Goal: Task Accomplishment & Management: Manage account settings

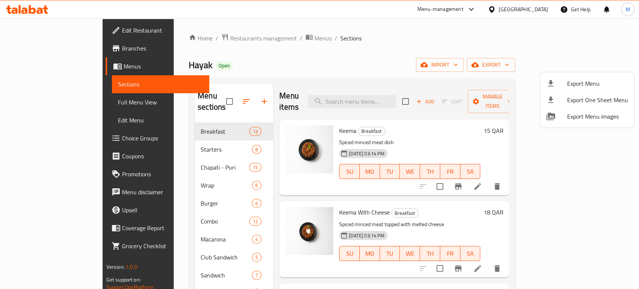
click at [535, 9] on div at bounding box center [319, 144] width 639 height 289
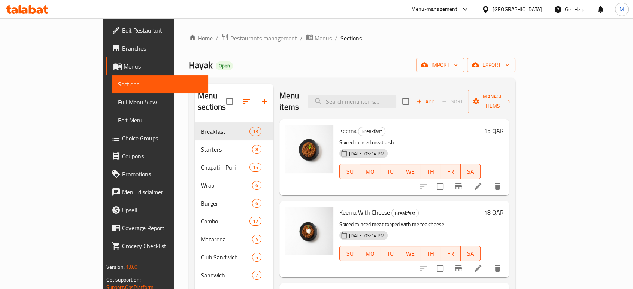
click at [535, 9] on div "[GEOGRAPHIC_DATA]" at bounding box center [516, 9] width 49 height 8
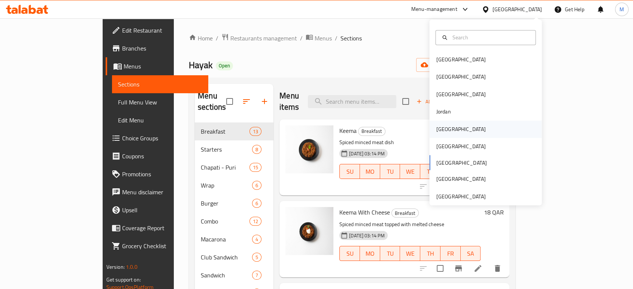
click at [441, 130] on div "[GEOGRAPHIC_DATA]" at bounding box center [460, 129] width 49 height 8
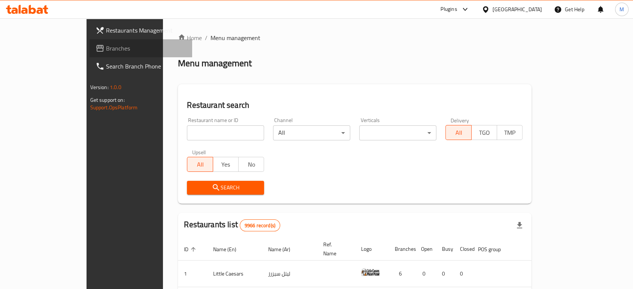
click at [106, 47] on span "Branches" at bounding box center [146, 48] width 80 height 9
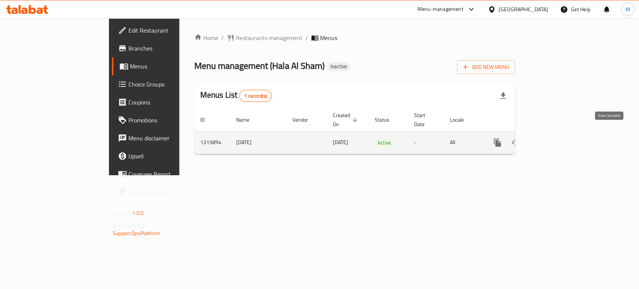
click at [556, 138] on icon "enhanced table" at bounding box center [551, 142] width 9 height 9
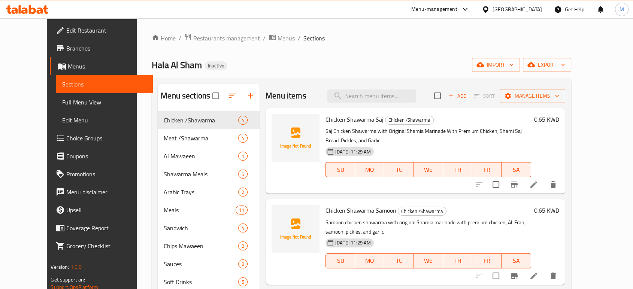
click at [62, 104] on span "Full Menu View" at bounding box center [104, 102] width 84 height 9
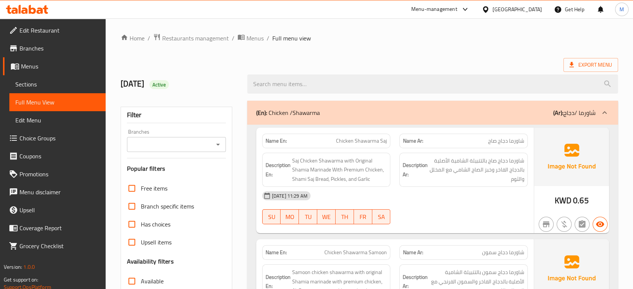
click at [473, 192] on div "06-10-2025 11:29 AM" at bounding box center [395, 196] width 274 height 18
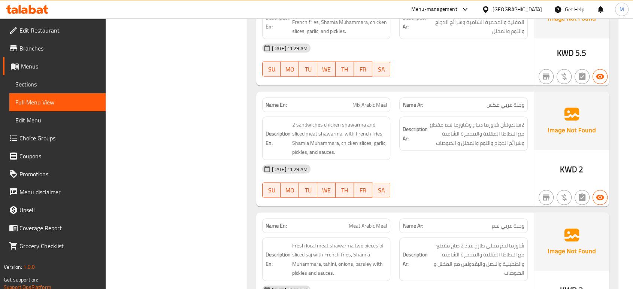
scroll to position [1564, 0]
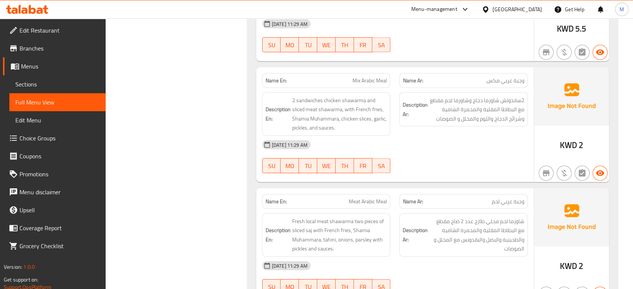
click at [442, 257] on div "06-10-2025 11:29 AM SU MO TU WE TH FR SA" at bounding box center [395, 278] width 274 height 42
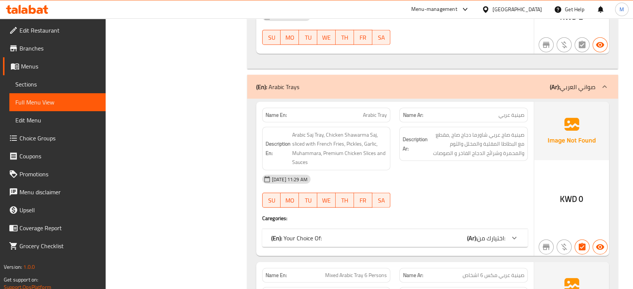
scroll to position [1813, 0]
click at [412, 233] on div "(En): Your Choice Of: (Ar): اختيارك من:" at bounding box center [388, 237] width 234 height 9
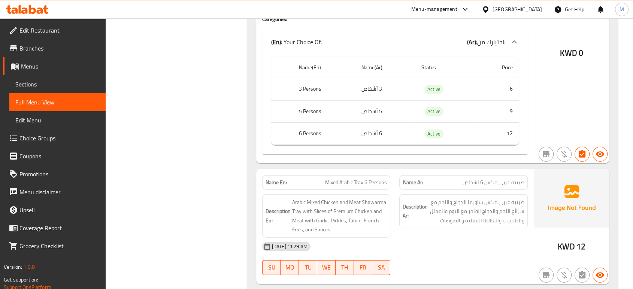
scroll to position [2013, 0]
click at [445, 237] on div "06-10-2025 11:29 AM SU MO TU WE TH FR SA" at bounding box center [395, 258] width 274 height 42
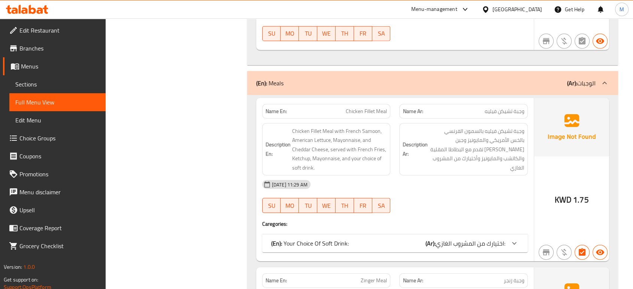
scroll to position [2315, 0]
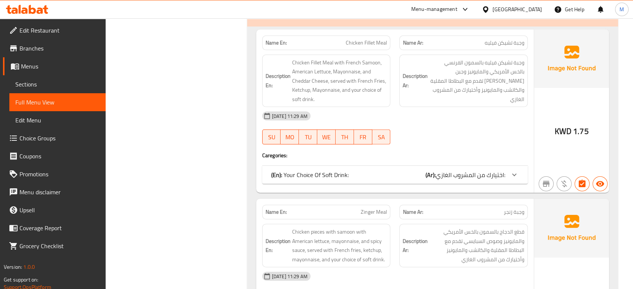
click at [508, 140] on div at bounding box center [463, 144] width 137 height 9
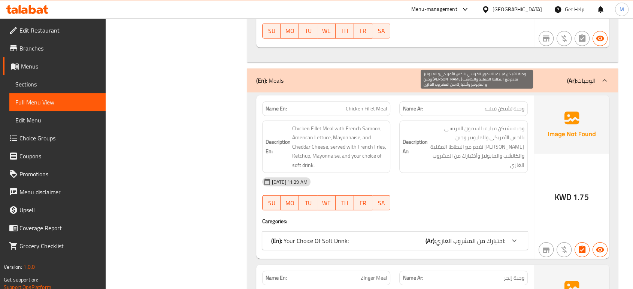
scroll to position [2248, 0]
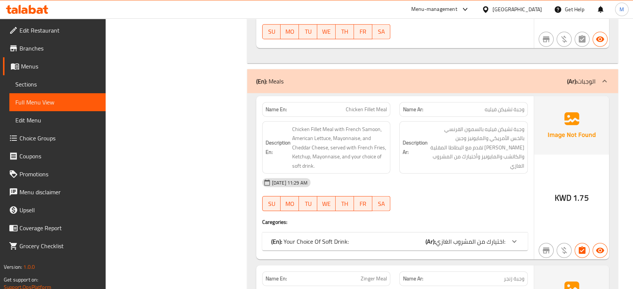
click at [341, 237] on p "(En): Your Choice Of Soft Drink:" at bounding box center [309, 241] width 77 height 9
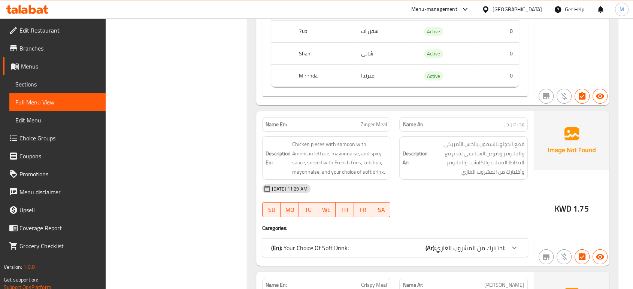
scroll to position [2548, 0]
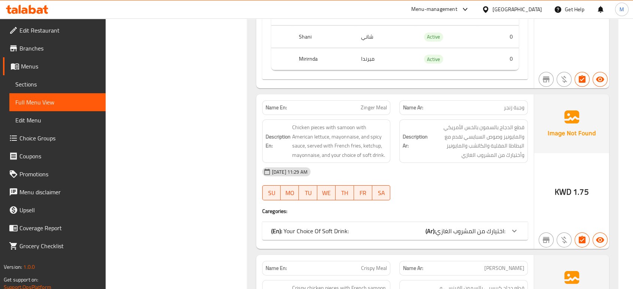
drag, startPoint x: 177, startPoint y: 144, endPoint x: 297, endPoint y: 204, distance: 134.3
click at [297, 226] on p "(En): Your Choice Of Soft Drink:" at bounding box center [309, 230] width 77 height 9
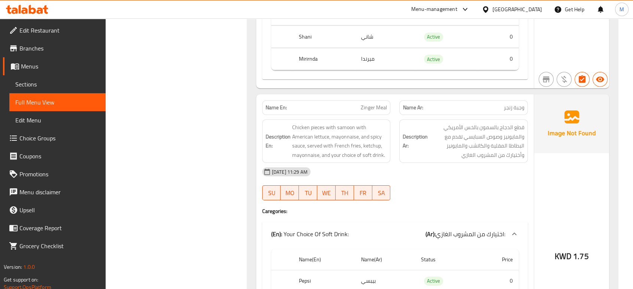
click at [297, 229] on p "(En): Your Choice Of Soft Drink:" at bounding box center [309, 233] width 77 height 9
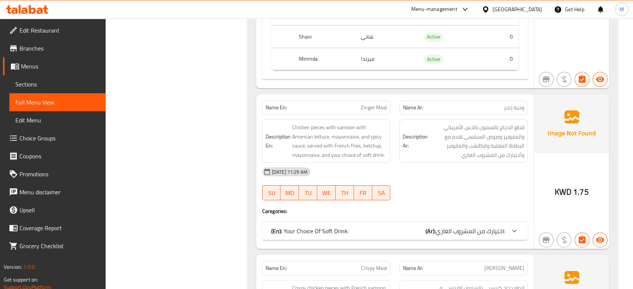
click at [298, 226] on p "(En): Your Choice Of Soft Drink:" at bounding box center [309, 230] width 77 height 9
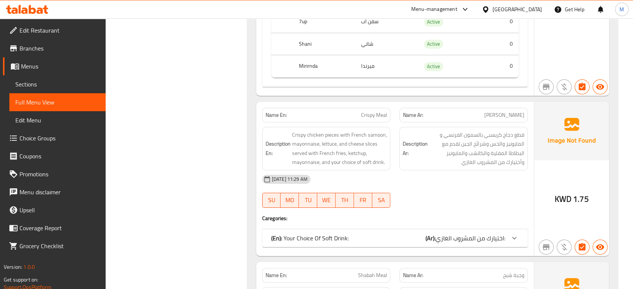
scroll to position [2830, 0]
click at [321, 232] on p "(En): Your Choice Of Soft Drink:" at bounding box center [309, 236] width 77 height 9
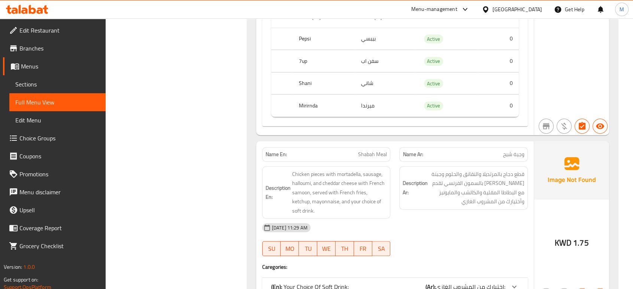
scroll to position [3080, 0]
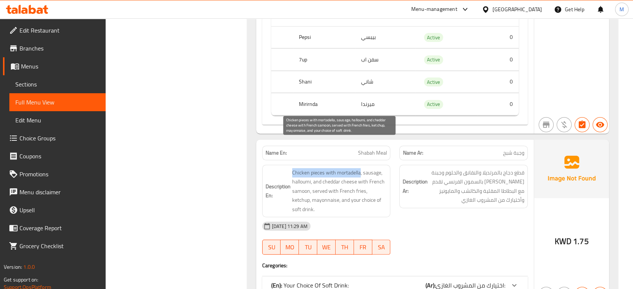
drag, startPoint x: 307, startPoint y: 146, endPoint x: 359, endPoint y: 146, distance: 51.7
click at [359, 168] on h6 "Description En: Chicken pieces with mortadella, sausage, halloumi, and cheddar …" at bounding box center [326, 191] width 122 height 46
copy span "Chicken pieces with mortadella"
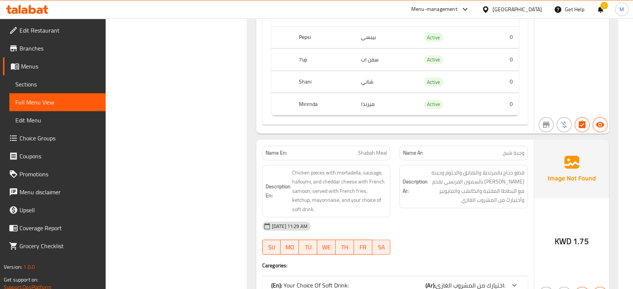
click at [188, 183] on div "Filter Branches Branches Popular filters Free items Branch specific items Has c…" at bounding box center [179, 247] width 127 height 6463
click at [442, 217] on div "06-10-2025 11:29 AM SU MO TU WE TH FR SA" at bounding box center [395, 238] width 274 height 42
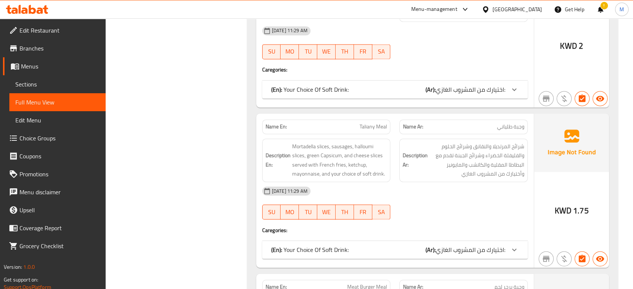
scroll to position [3945, 0]
click at [457, 243] on span "اختيارك من المشروب الغازي:" at bounding box center [470, 248] width 70 height 11
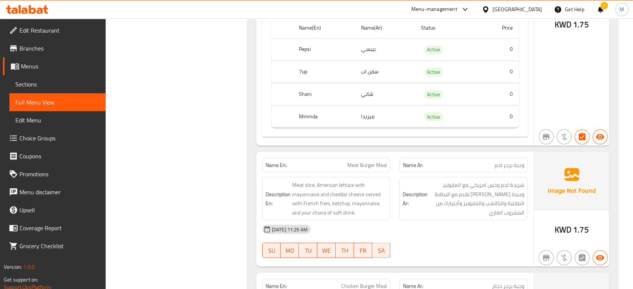
scroll to position [4211, 0]
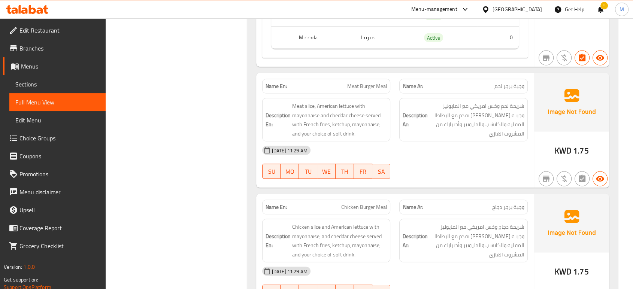
scroll to position [4261, 0]
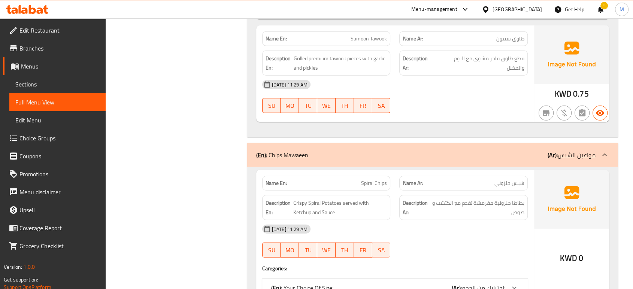
scroll to position [4927, 0]
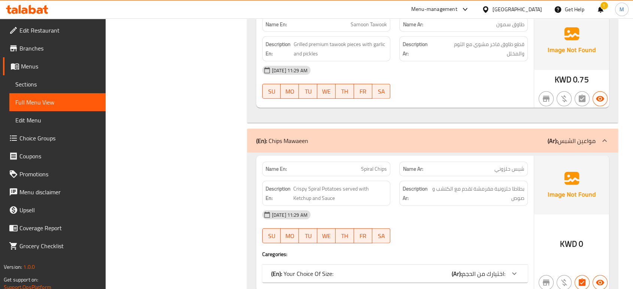
click at [466, 268] on span "اختيارك من الحجم:" at bounding box center [483, 273] width 43 height 11
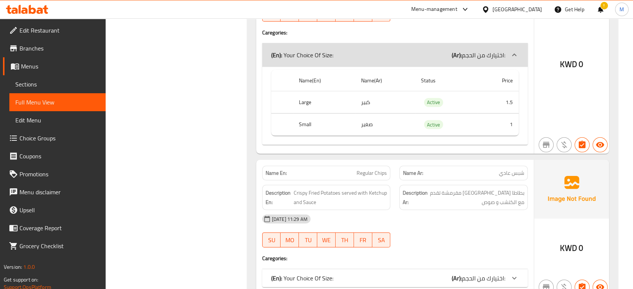
scroll to position [5160, 0]
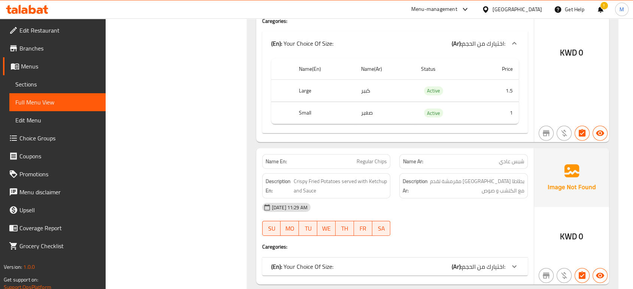
click at [461, 261] on b "(Ar):" at bounding box center [456, 266] width 10 height 11
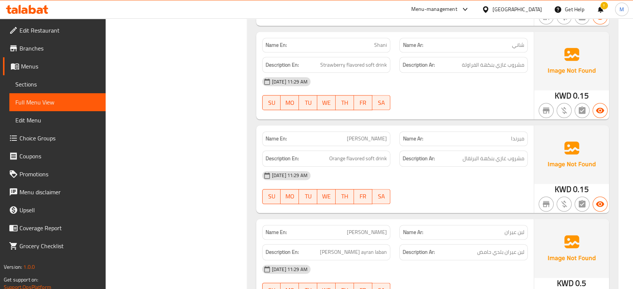
scroll to position [6533, 0]
click at [55, 84] on span "Sections" at bounding box center [57, 84] width 84 height 9
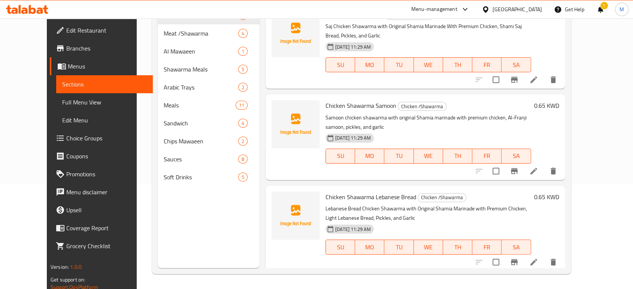
scroll to position [105, 0]
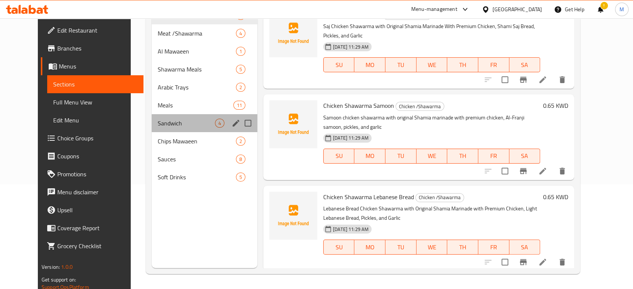
click at [161, 116] on div "Sandwich 4" at bounding box center [205, 123] width 106 height 18
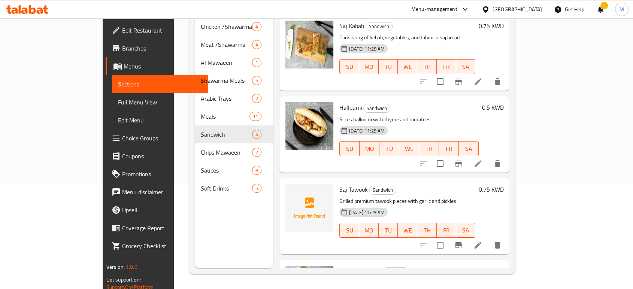
scroll to position [57, 0]
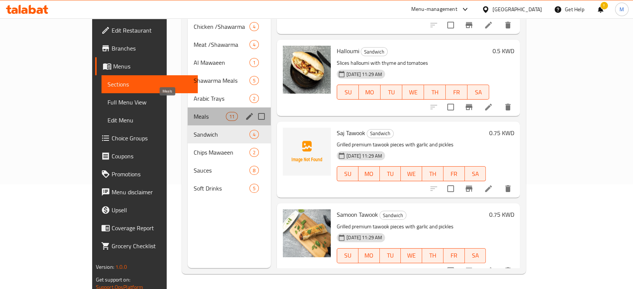
click at [194, 112] on span "Meals" at bounding box center [210, 116] width 32 height 9
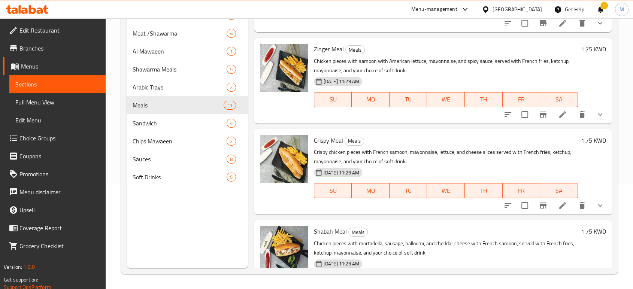
click at [614, 233] on div "Menu sections Chicken /Shawarma 4 Meat /Shawarma 4 Al Mawaeen 1 Shawarma Meals …" at bounding box center [369, 123] width 497 height 301
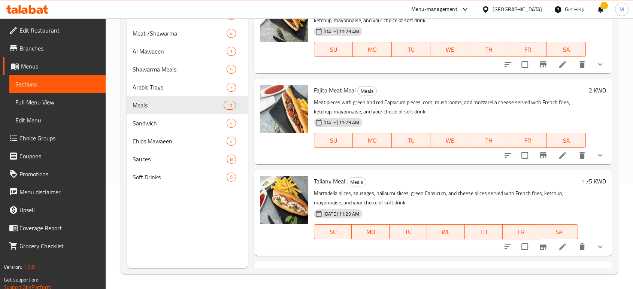
scroll to position [732, 0]
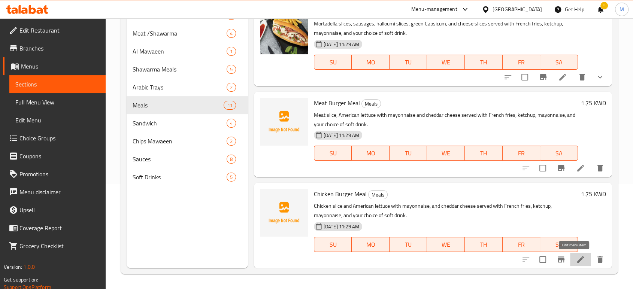
click at [576, 263] on icon at bounding box center [580, 259] width 9 height 9
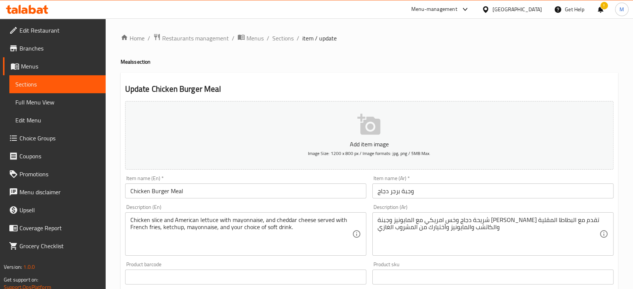
click at [85, 93] on link "Full Menu View" at bounding box center [57, 102] width 96 height 18
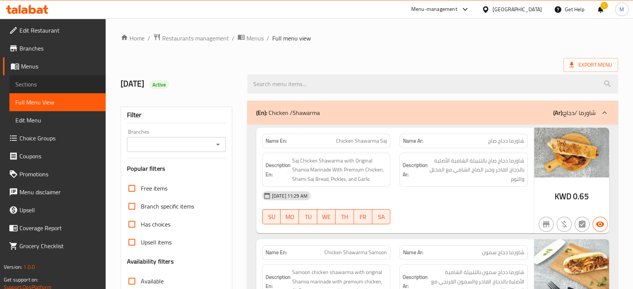
click at [42, 89] on link "Sections" at bounding box center [57, 84] width 96 height 18
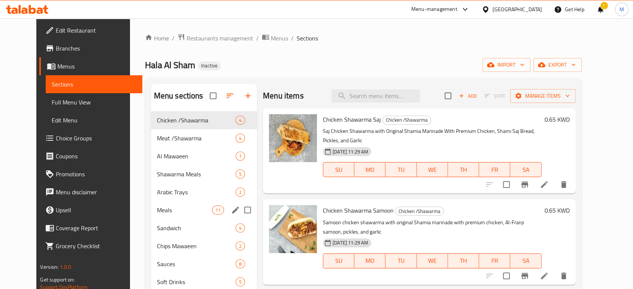
click at [171, 204] on div "Meals 11" at bounding box center [204, 210] width 106 height 18
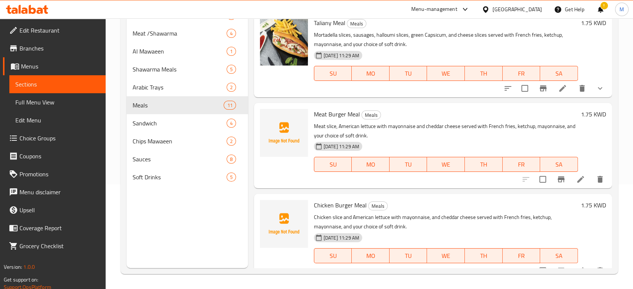
scroll to position [732, 0]
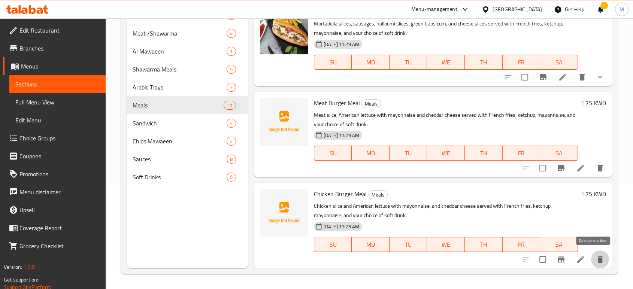
click at [597, 258] on icon "delete" at bounding box center [599, 259] width 5 height 7
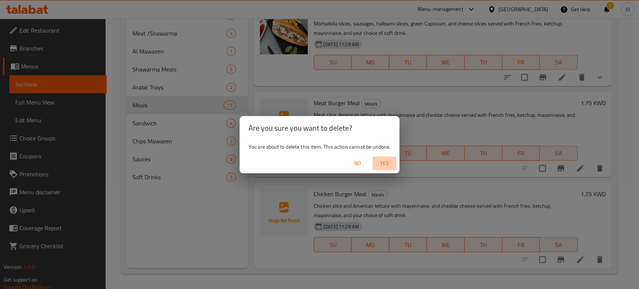
click at [384, 162] on span "Yes" at bounding box center [384, 163] width 18 height 9
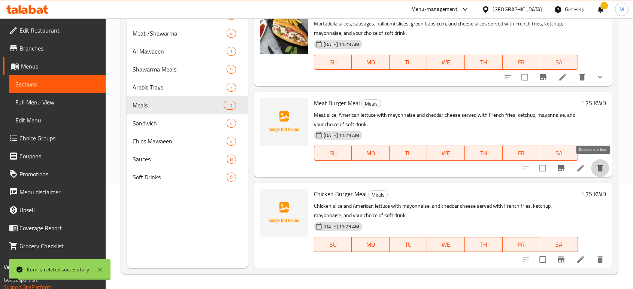
click at [597, 169] on icon "delete" at bounding box center [599, 168] width 5 height 7
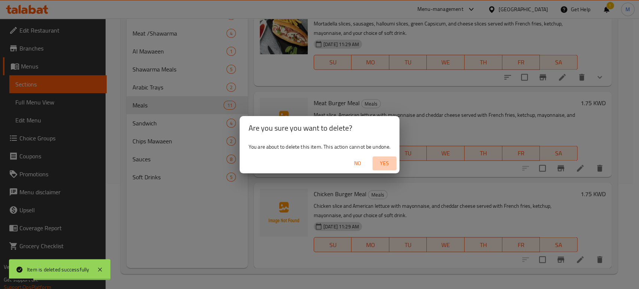
click at [384, 162] on span "Yes" at bounding box center [384, 163] width 18 height 9
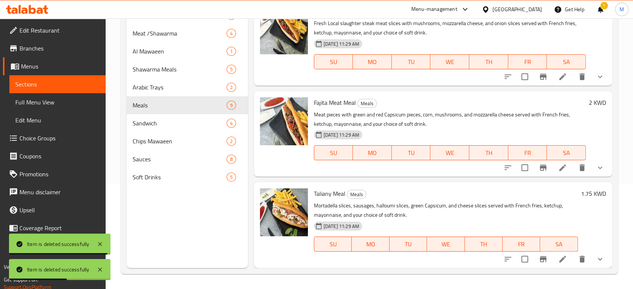
scroll to position [550, 0]
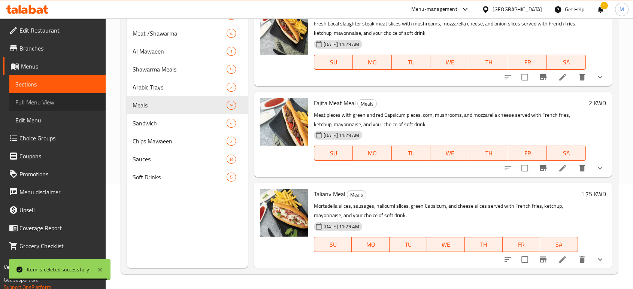
click at [60, 103] on span "Full Menu View" at bounding box center [57, 102] width 84 height 9
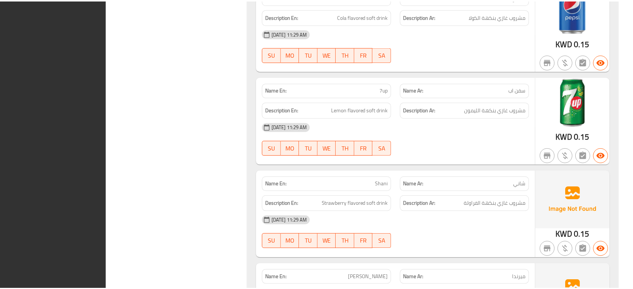
scroll to position [5487, 0]
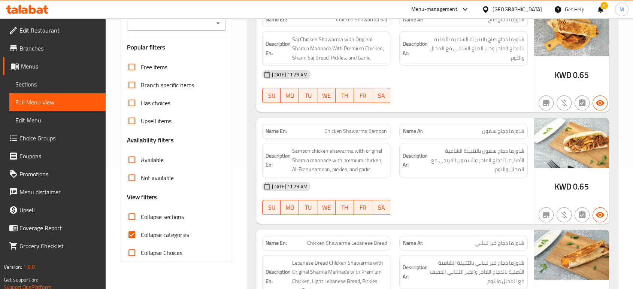
scroll to position [113, 0]
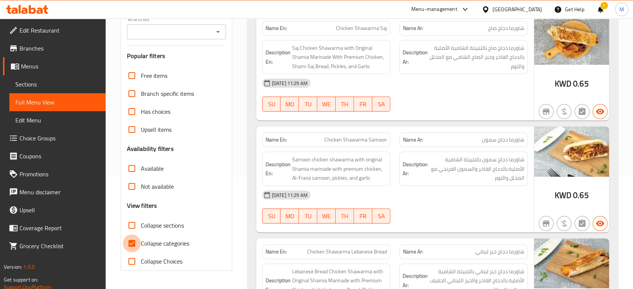
click at [133, 243] on input "Collapse categories" at bounding box center [132, 243] width 18 height 18
checkbox input "false"
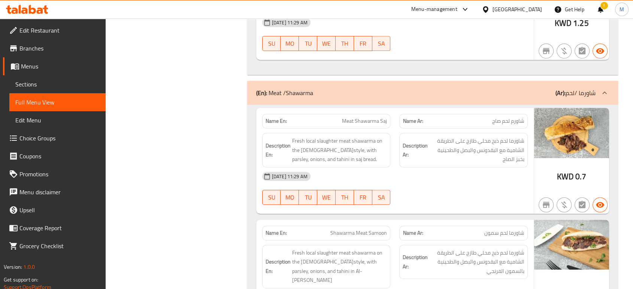
scroll to position [12, 0]
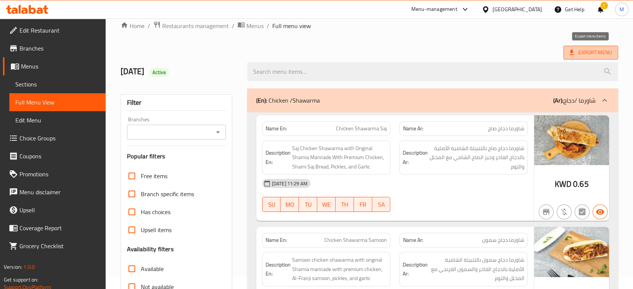
click at [584, 52] on span "Export Menu" at bounding box center [590, 52] width 43 height 9
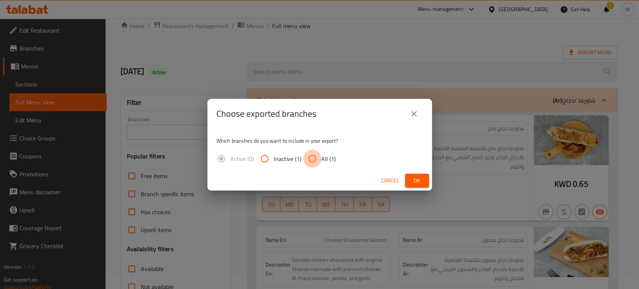
click at [312, 159] on input "All (1)" at bounding box center [312, 159] width 18 height 18
radio input "true"
click at [411, 180] on span "Ok" at bounding box center [417, 180] width 12 height 9
